Goal: Task Accomplishment & Management: Manage account settings

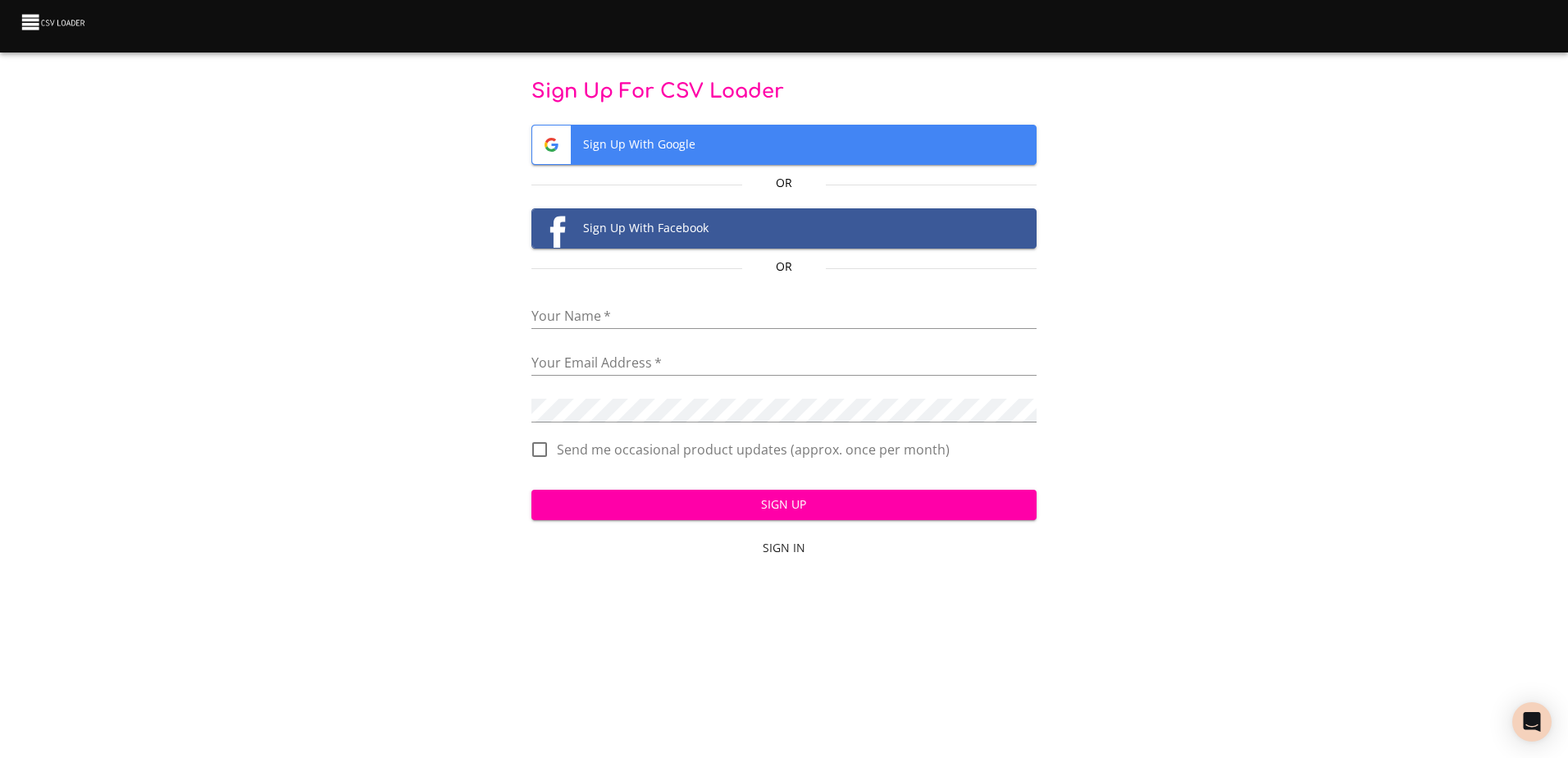
click at [790, 547] on span "Sign In" at bounding box center [783, 548] width 492 height 21
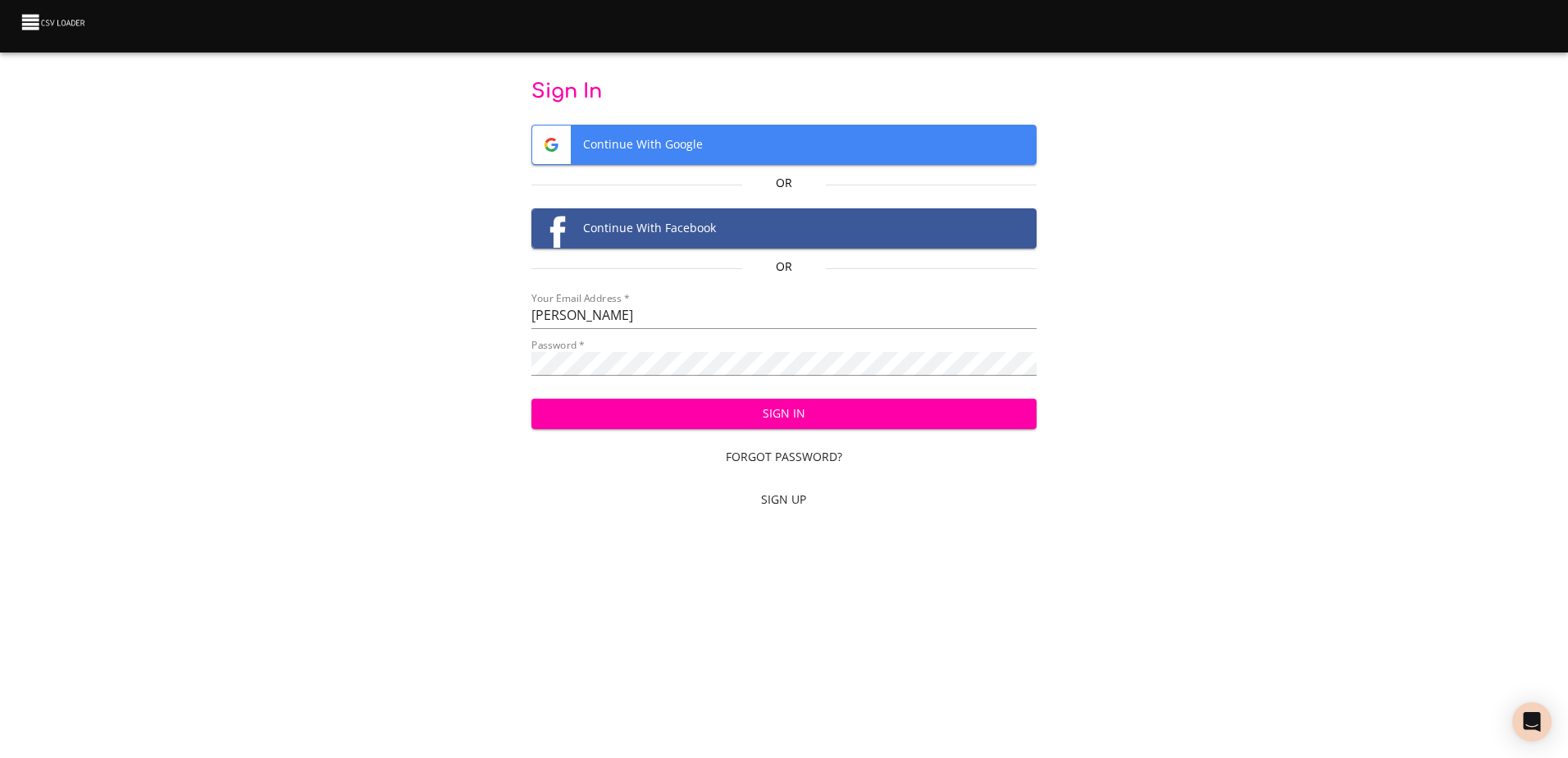
drag, startPoint x: 1093, startPoint y: 256, endPoint x: 1061, endPoint y: 313, distance: 65.4
click at [1093, 256] on div "Sign In Continue With Google Or Continue With Facebook Or Your Email Address   …" at bounding box center [784, 299] width 1516 height 440
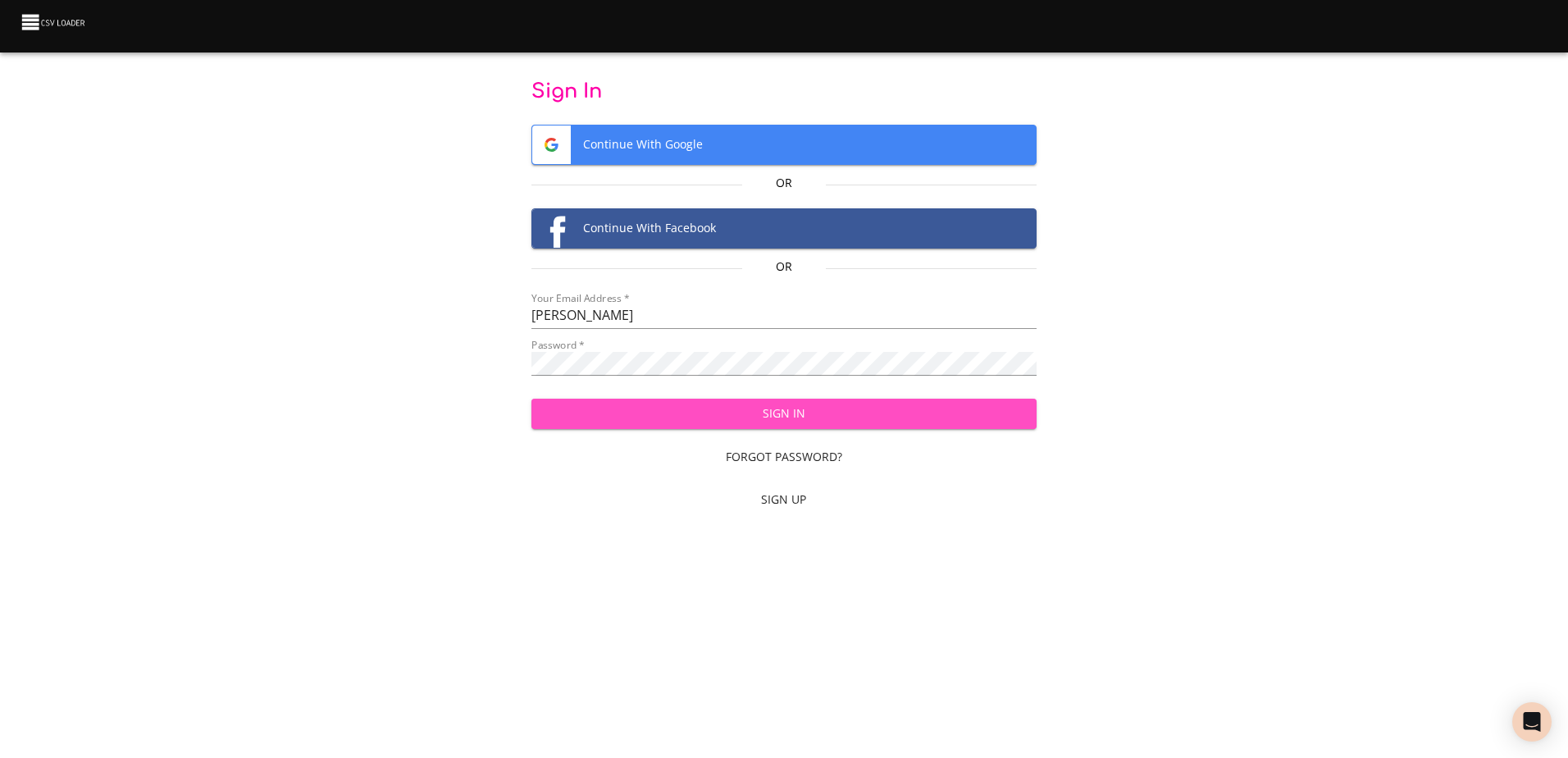
click at [797, 415] on span "Sign In" at bounding box center [784, 414] width 479 height 21
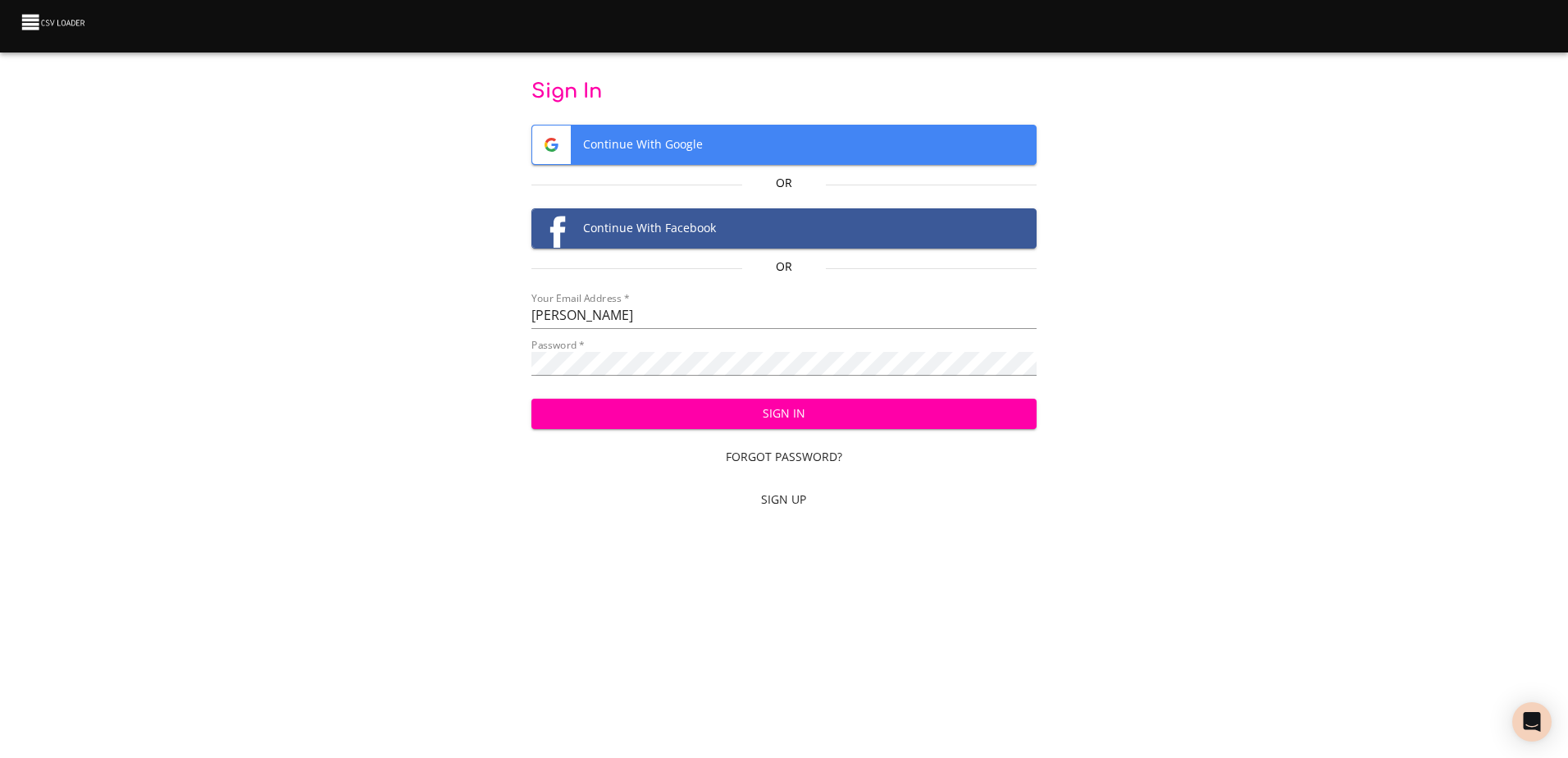
type input "cory.jones@northsouth.net"
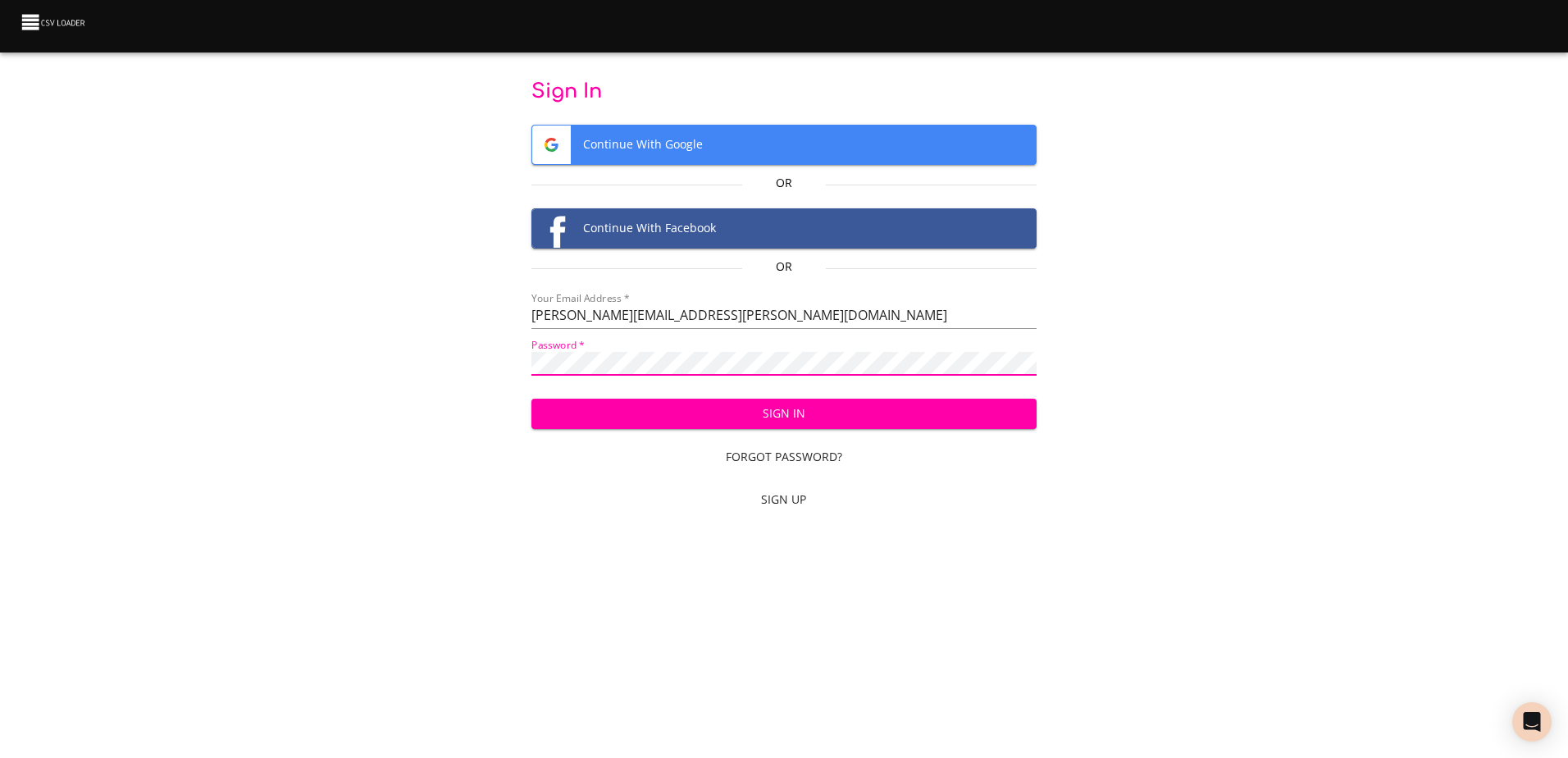
click at [778, 406] on button "Sign In" at bounding box center [784, 414] width 505 height 31
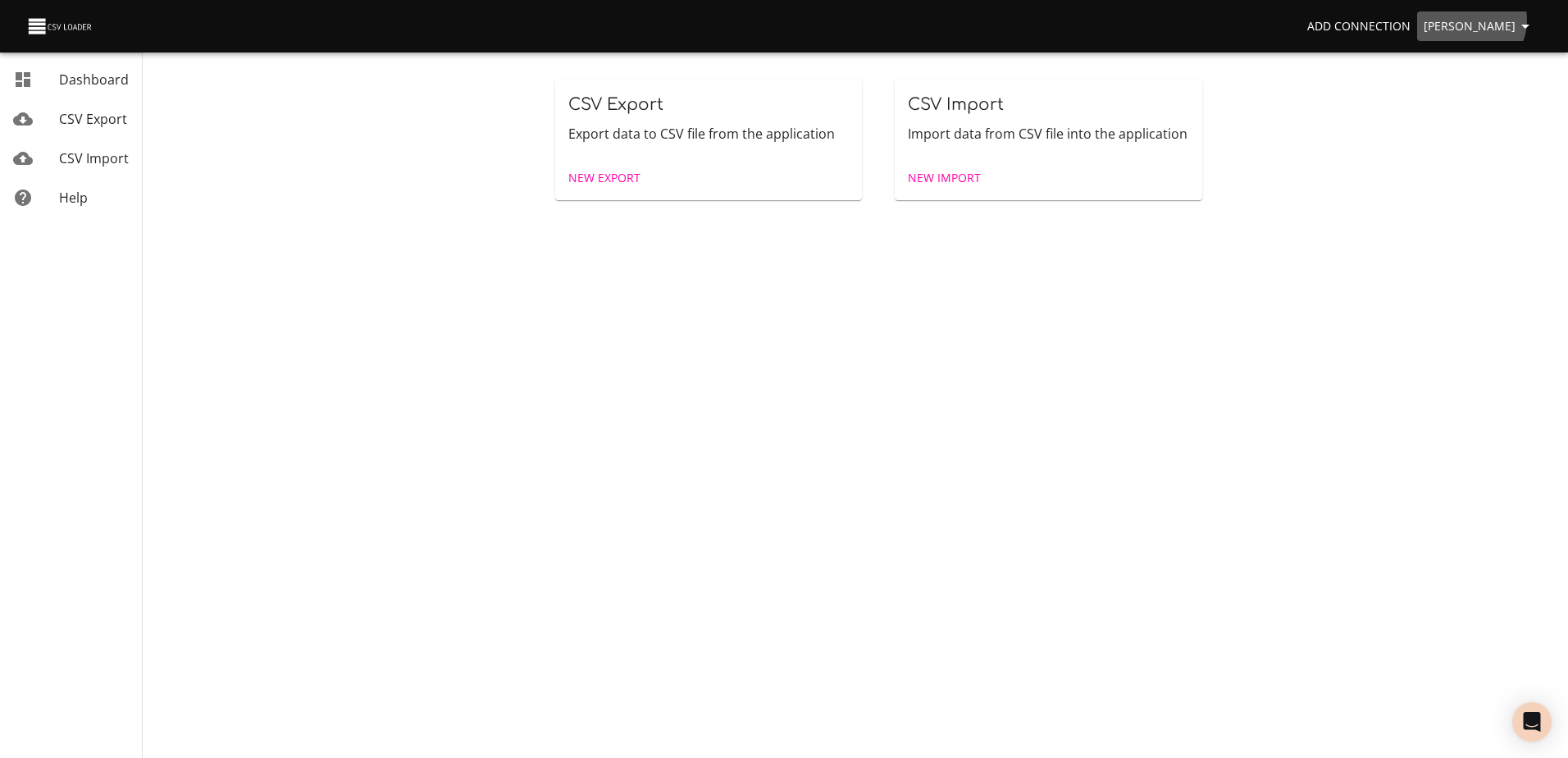
click at [1496, 21] on span "[PERSON_NAME]" at bounding box center [1479, 26] width 111 height 21
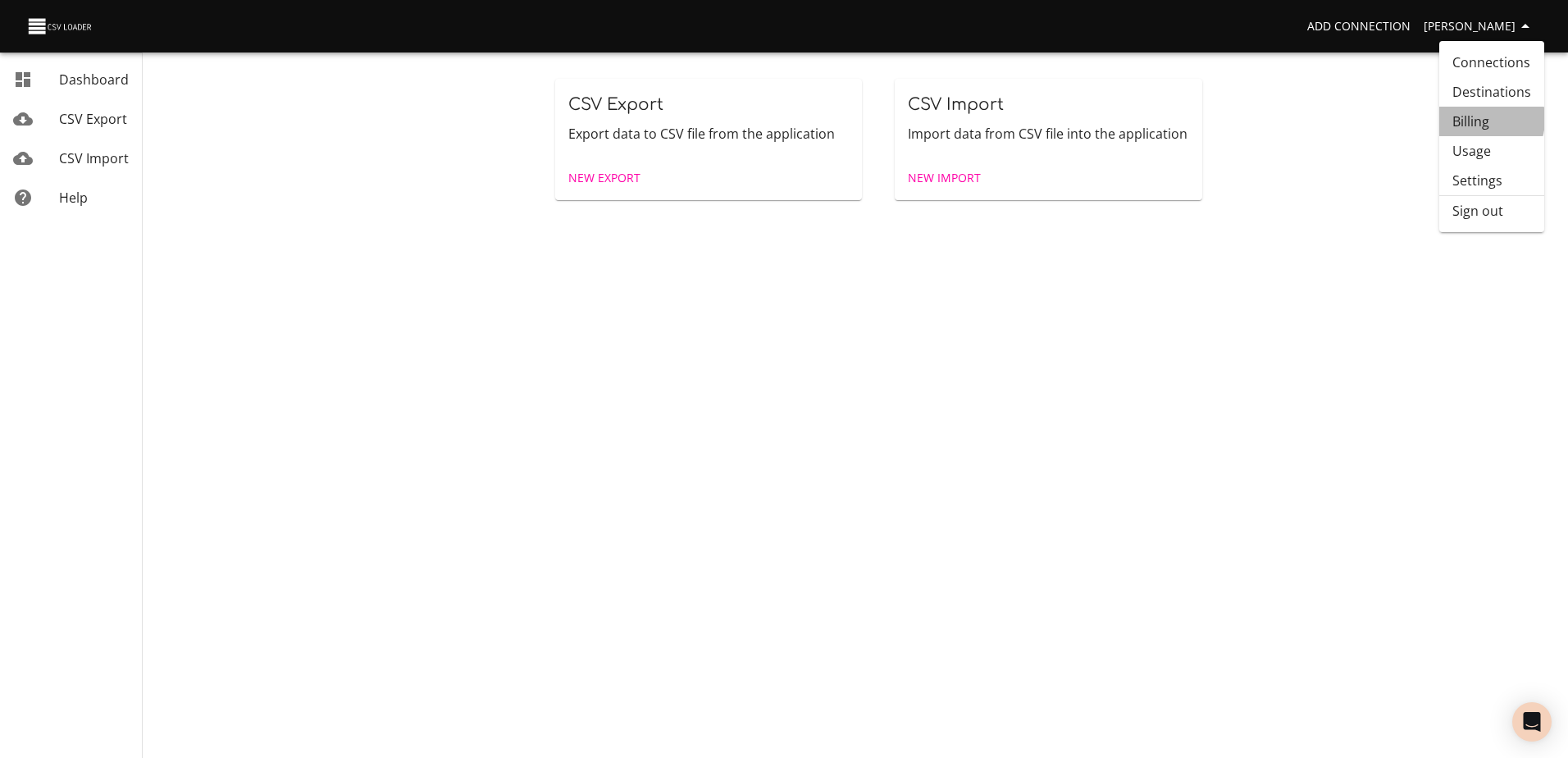
click at [1474, 119] on link "Billing" at bounding box center [1492, 121] width 105 height 30
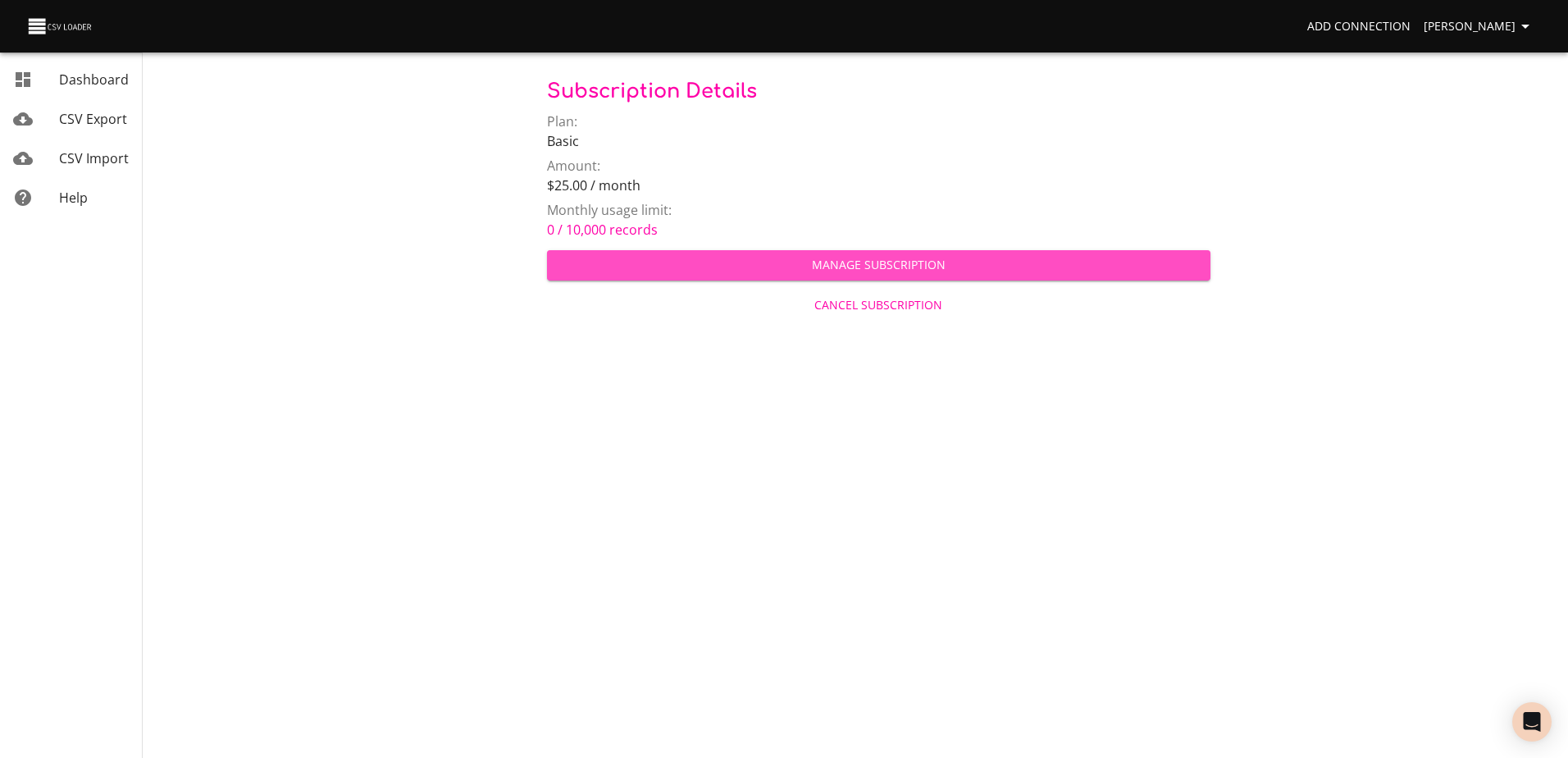
click at [843, 261] on span "Manage Subscription" at bounding box center [878, 265] width 637 height 21
